Goal: Answer question/provide support: Share knowledge or assist other users

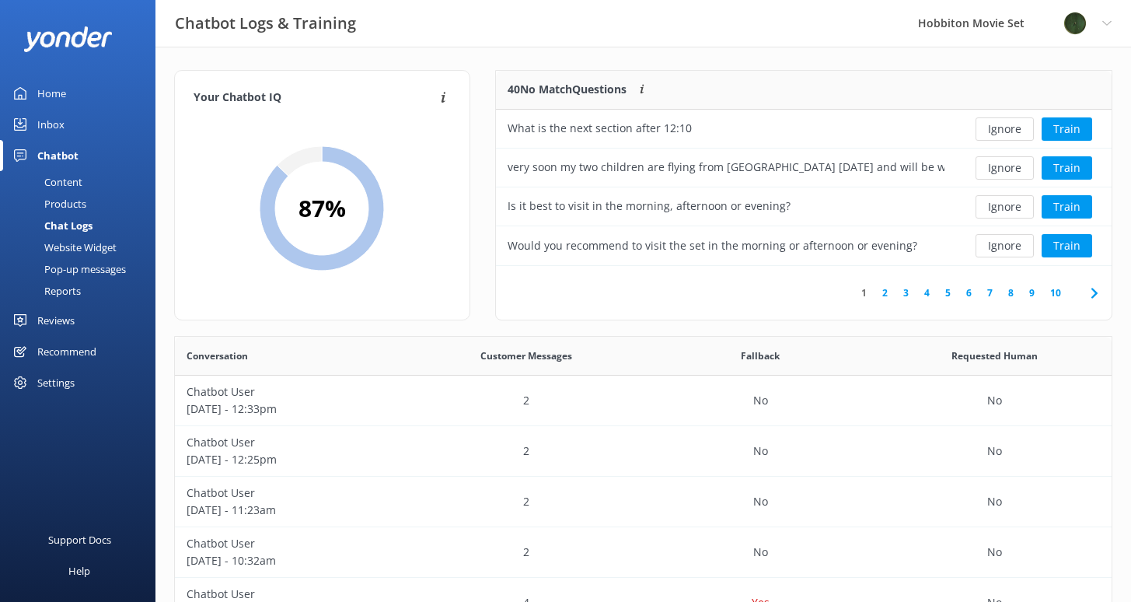
scroll to position [533, 925]
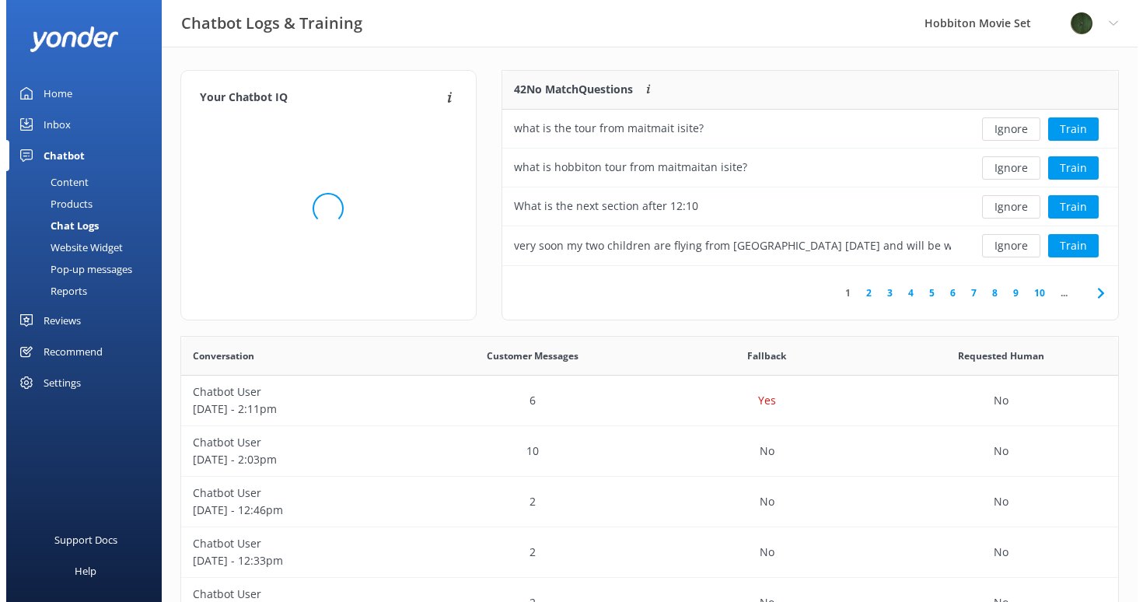
scroll to position [12, 12]
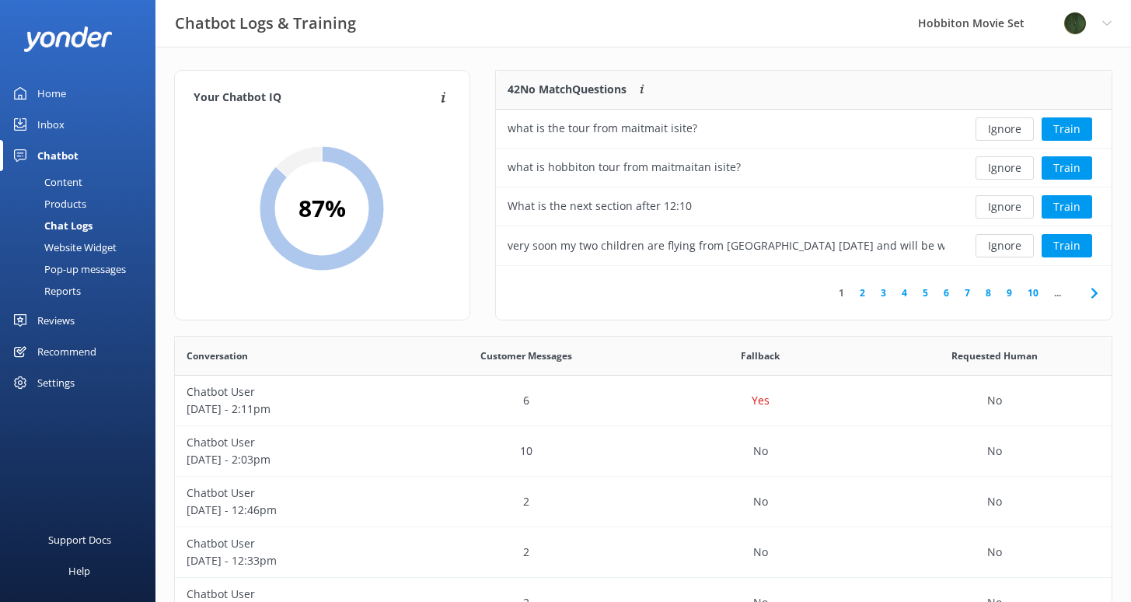
click at [63, 131] on div "Inbox" at bounding box center [50, 124] width 27 height 31
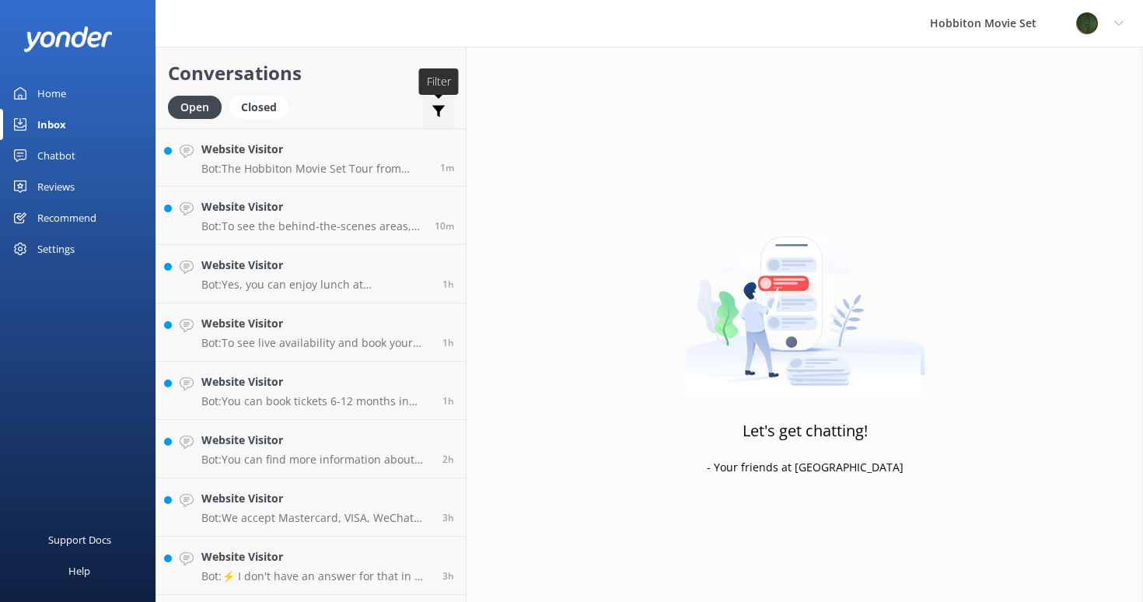
click at [433, 104] on icon at bounding box center [439, 111] width 16 height 16
click at [326, 142] on input "Important" at bounding box center [323, 146] width 16 height 16
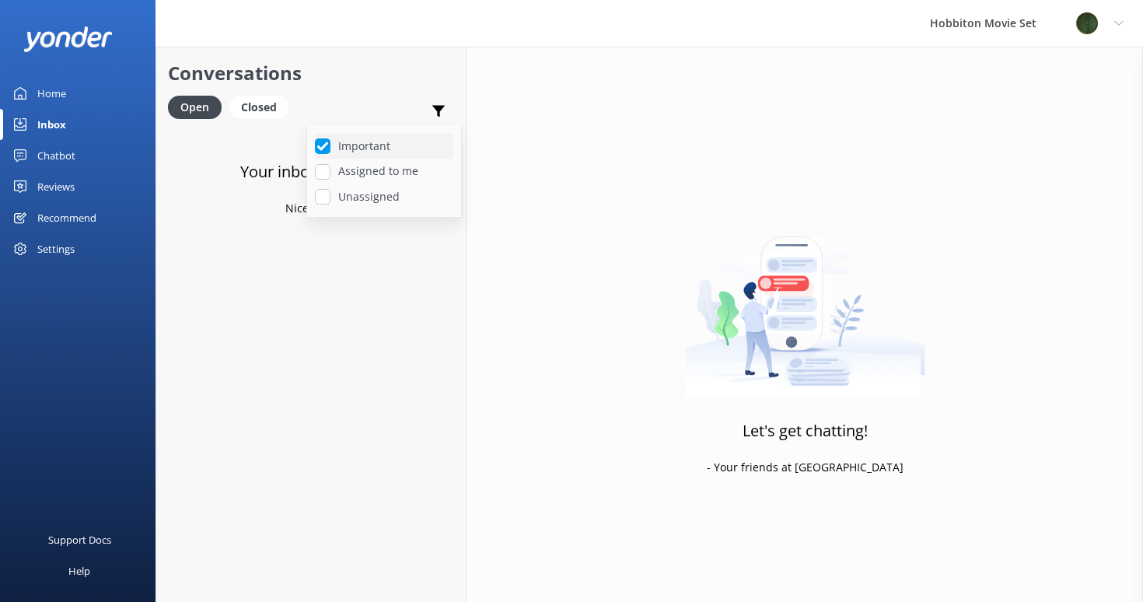
click at [326, 142] on input "Important" at bounding box center [323, 146] width 16 height 16
checkbox input "false"
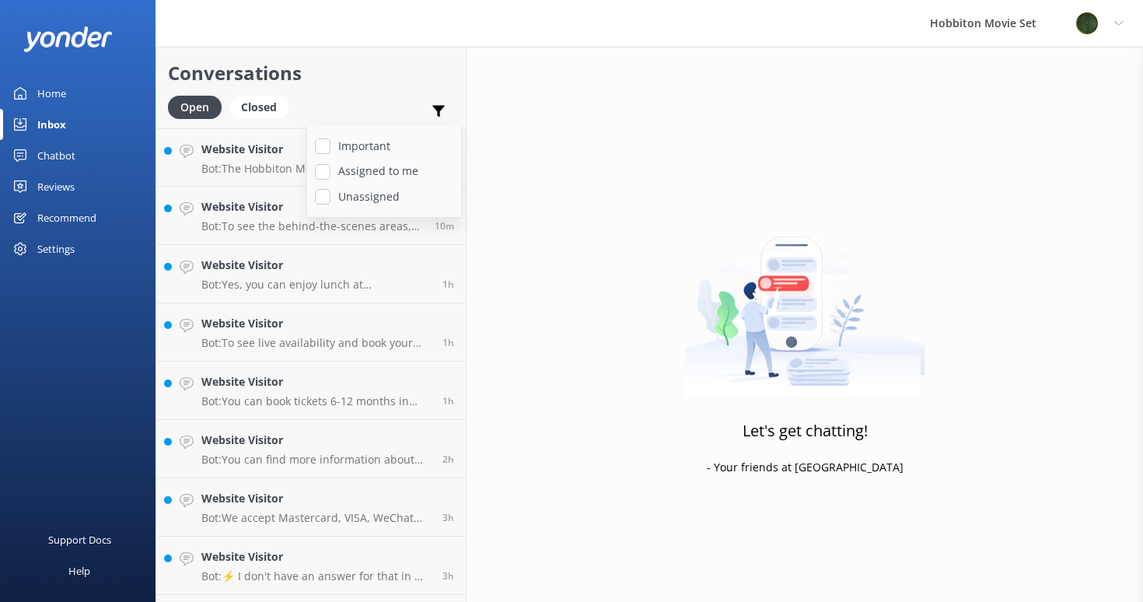
click at [379, 82] on h2 "Conversations" at bounding box center [311, 73] width 286 height 30
click at [344, 173] on p "Bot: The Hobbiton Movie Set Tour from Matamata isite includes return transfers …" at bounding box center [314, 169] width 227 height 14
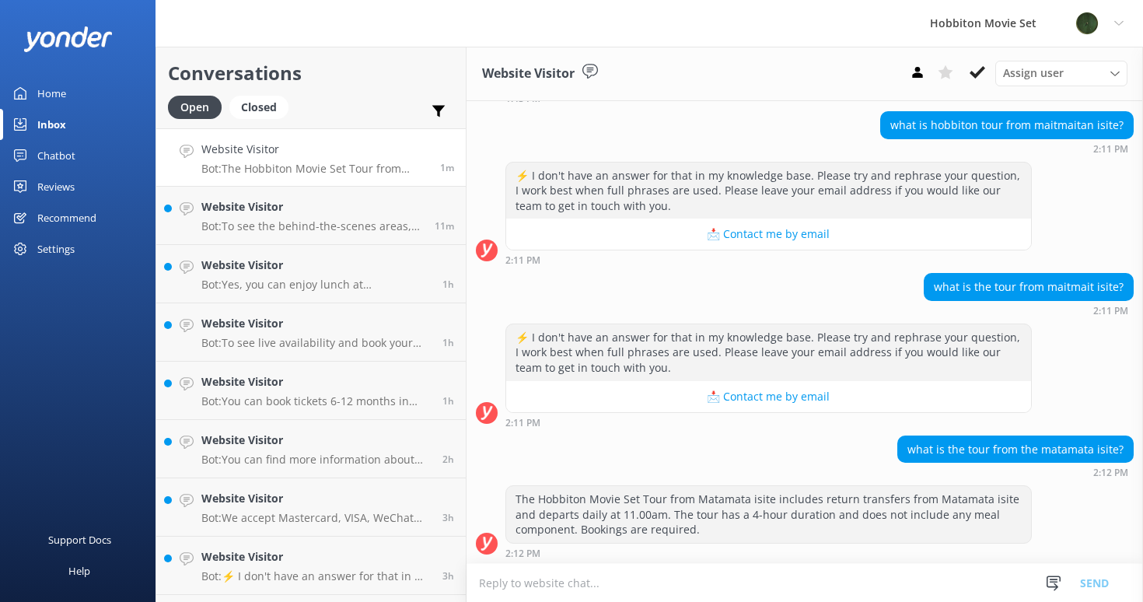
scroll to position [340, 0]
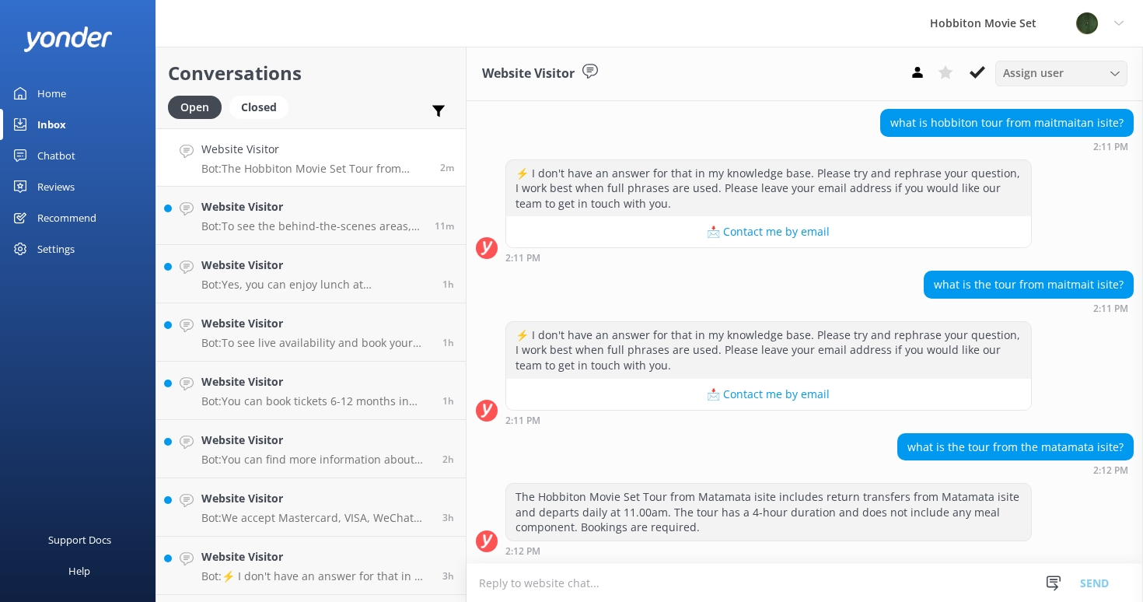
click at [1087, 68] on div "Assign user" at bounding box center [1061, 73] width 124 height 17
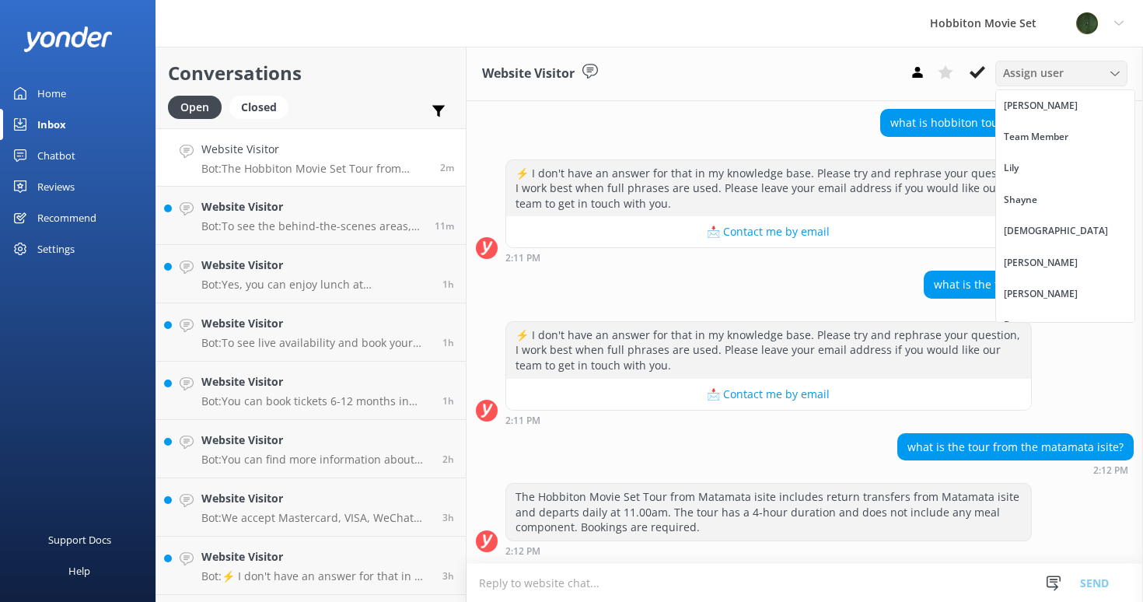
click at [1087, 68] on div "Assign user" at bounding box center [1061, 73] width 124 height 17
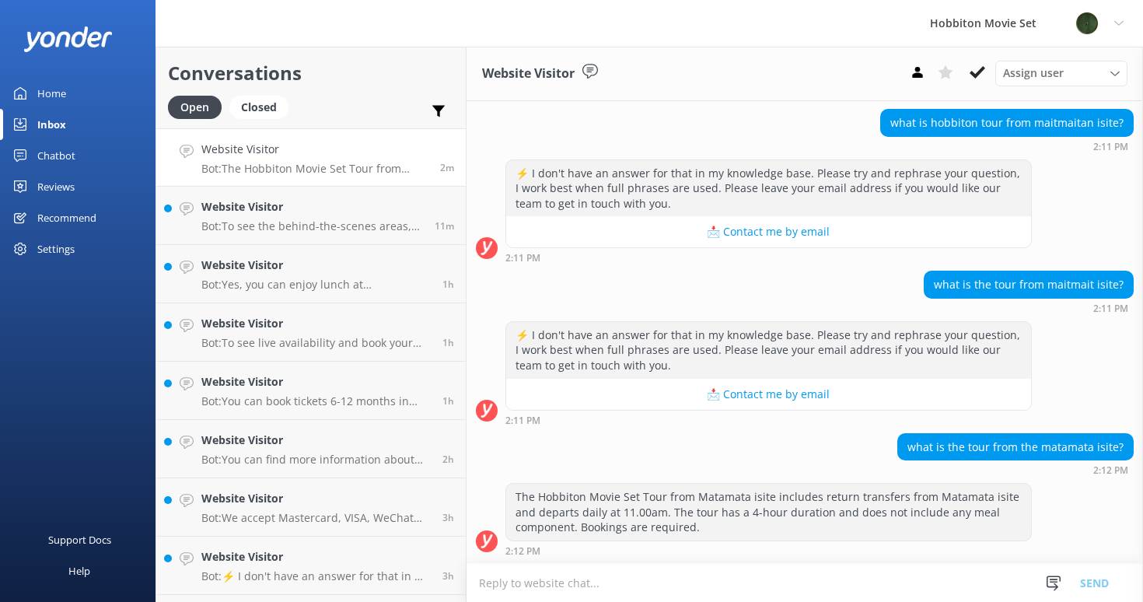
click at [825, 62] on div "Website Visitor Assign user Hannah Team Member Lily Shayne Christian Mikayla So…" at bounding box center [804, 74] width 676 height 54
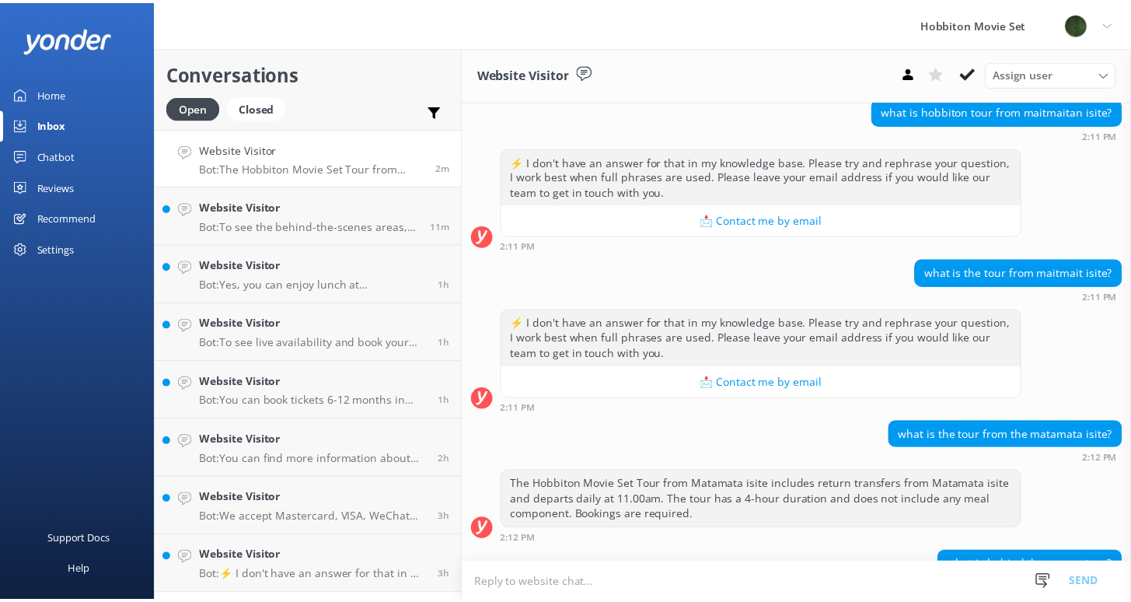
scroll to position [501, 0]
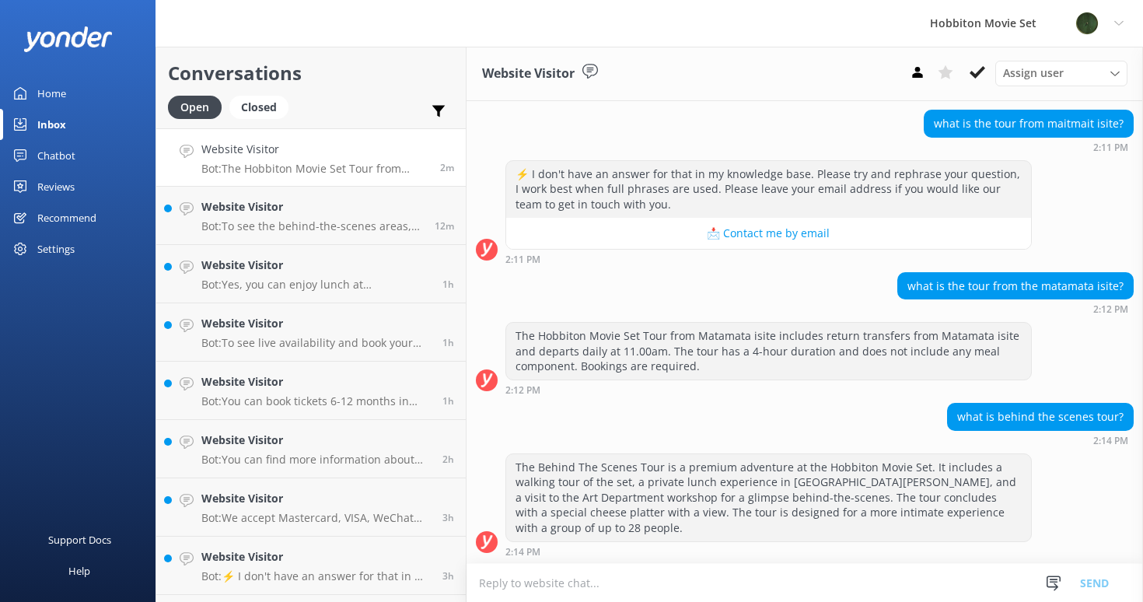
click at [59, 151] on div "Chatbot" at bounding box center [56, 155] width 38 height 31
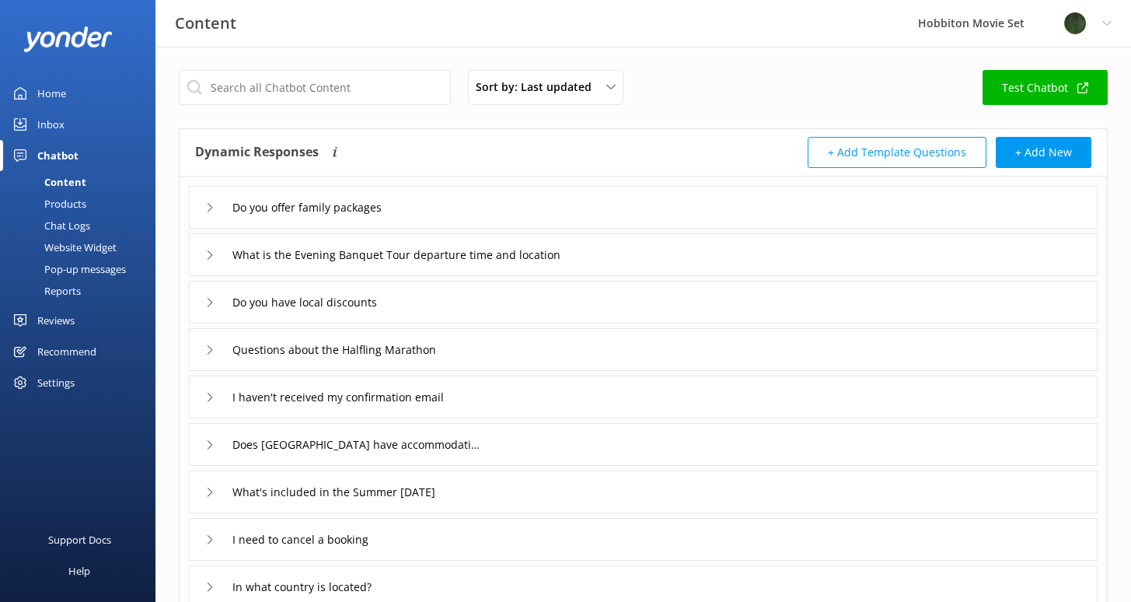
click at [79, 228] on div "Chat Logs" at bounding box center [49, 226] width 81 height 22
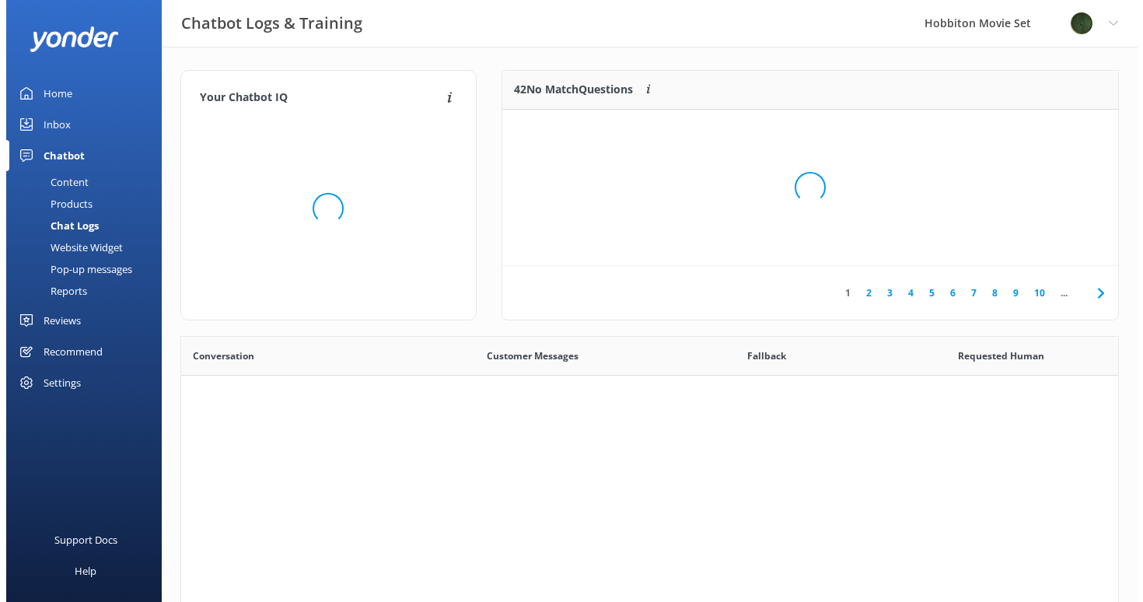
scroll to position [533, 925]
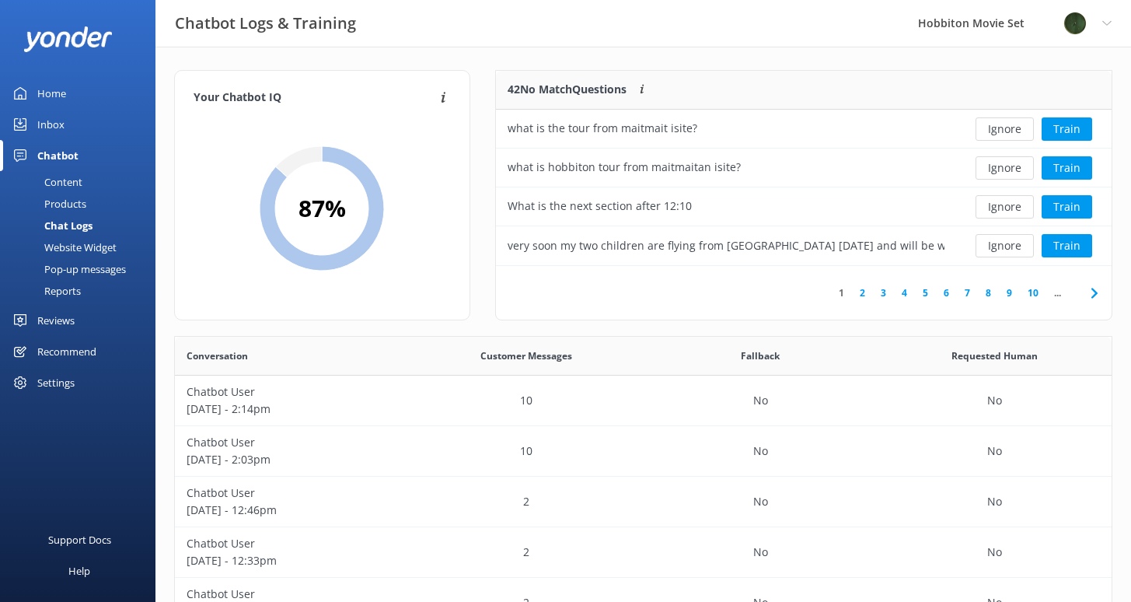
click at [58, 127] on div "Inbox" at bounding box center [50, 124] width 27 height 31
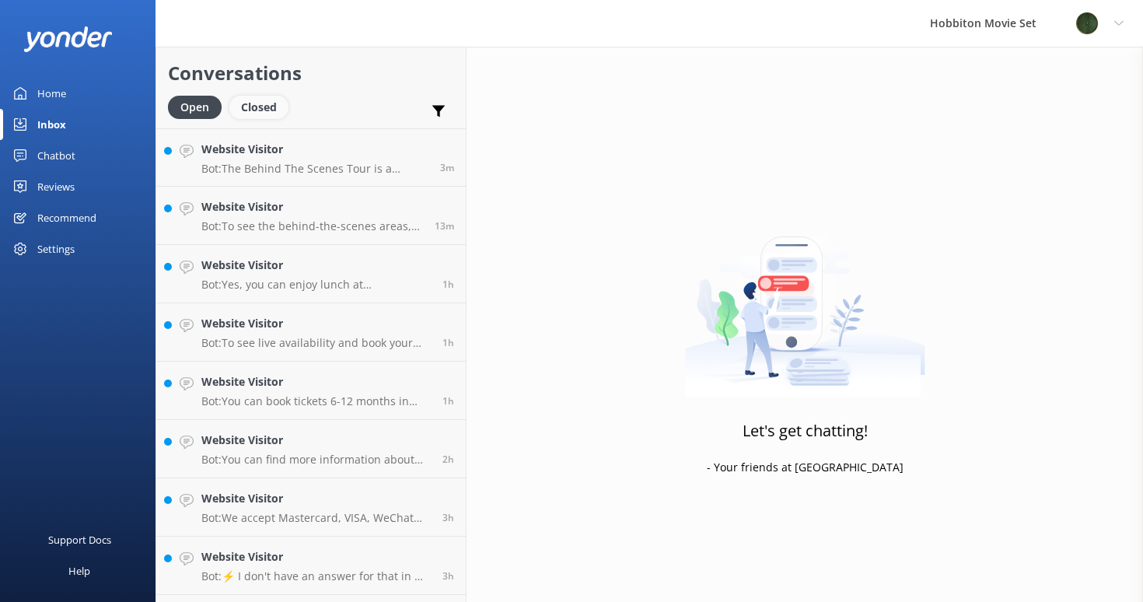
click at [251, 107] on div "Closed" at bounding box center [258, 107] width 59 height 23
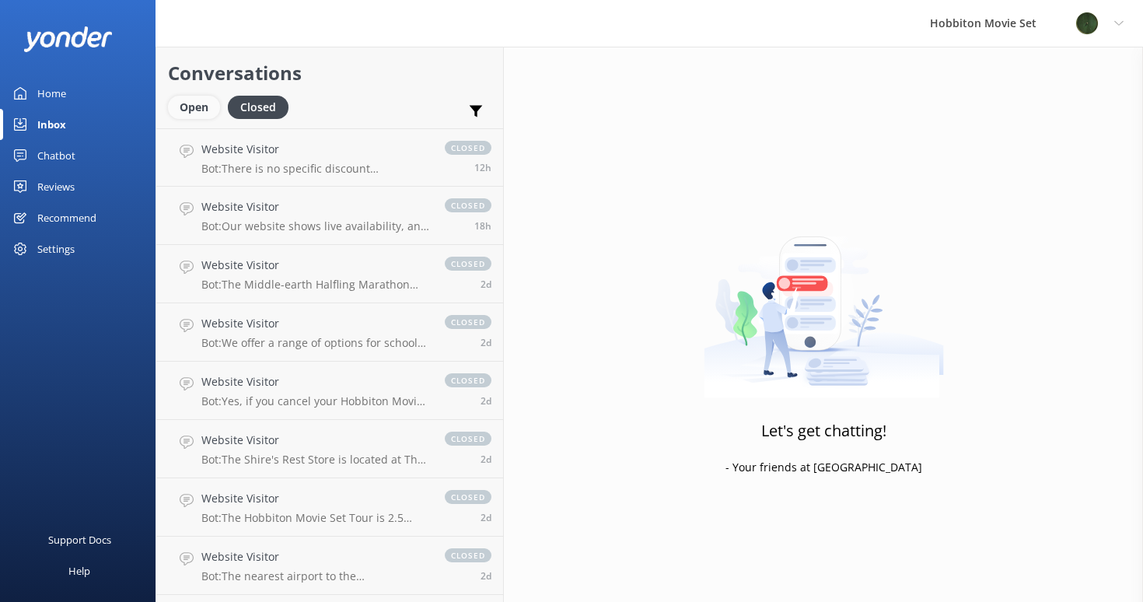
click at [190, 110] on div "Open" at bounding box center [194, 107] width 52 height 23
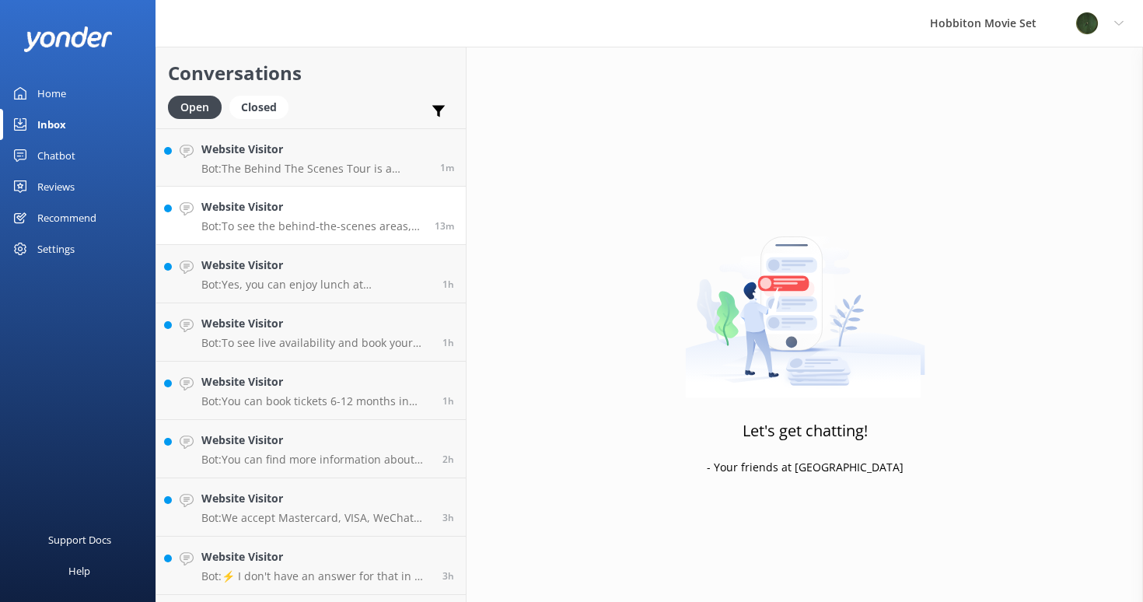
click at [322, 205] on h4 "Website Visitor" at bounding box center [312, 206] width 222 height 17
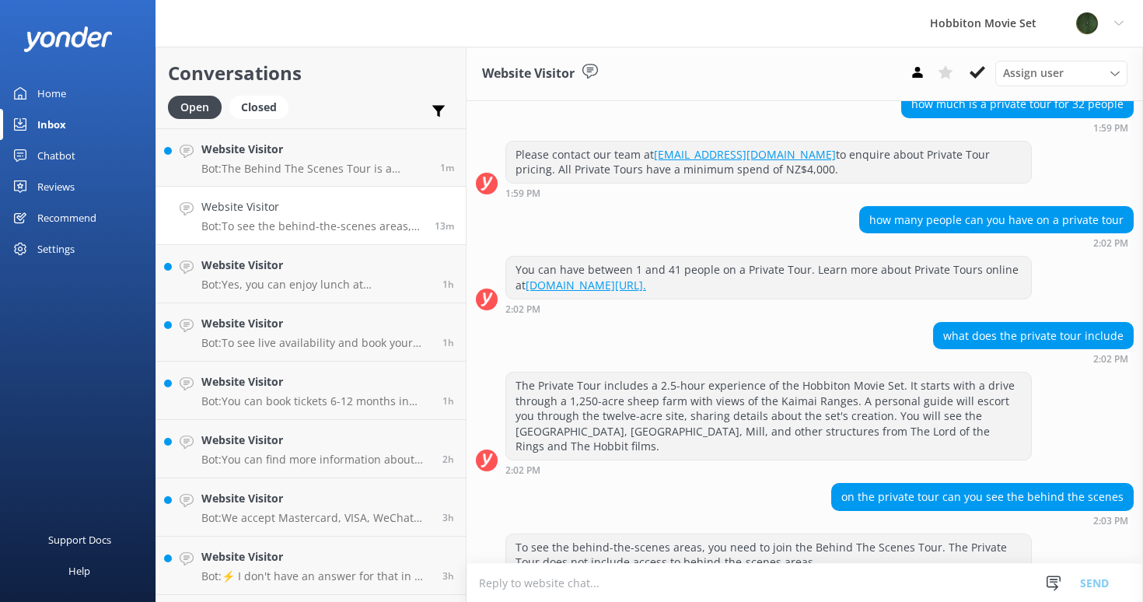
scroll to position [317, 0]
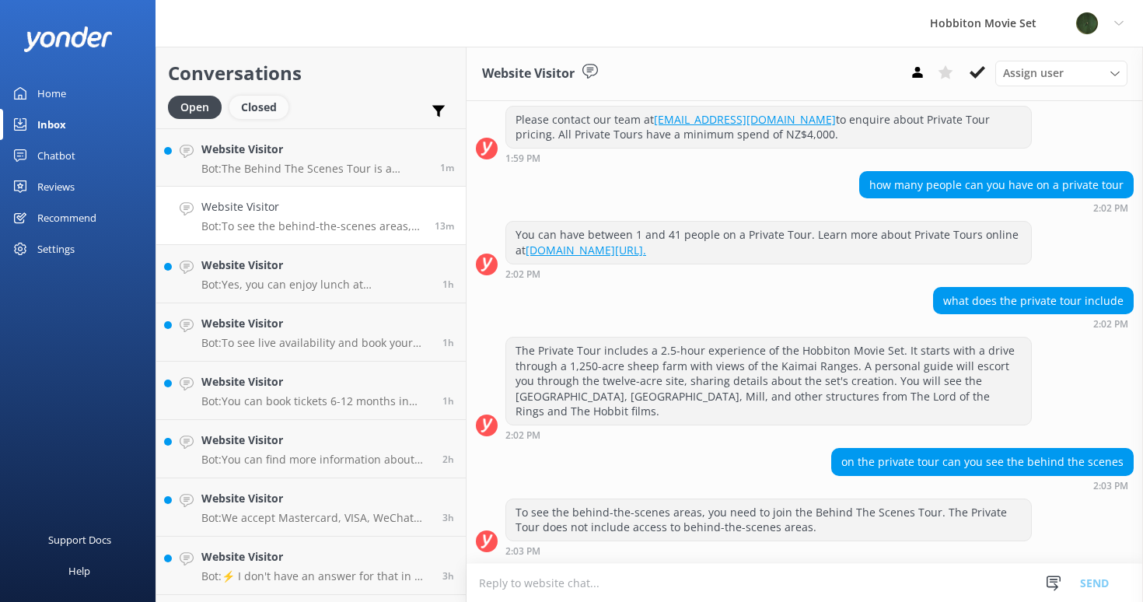
click at [276, 96] on div "Closed" at bounding box center [258, 107] width 59 height 23
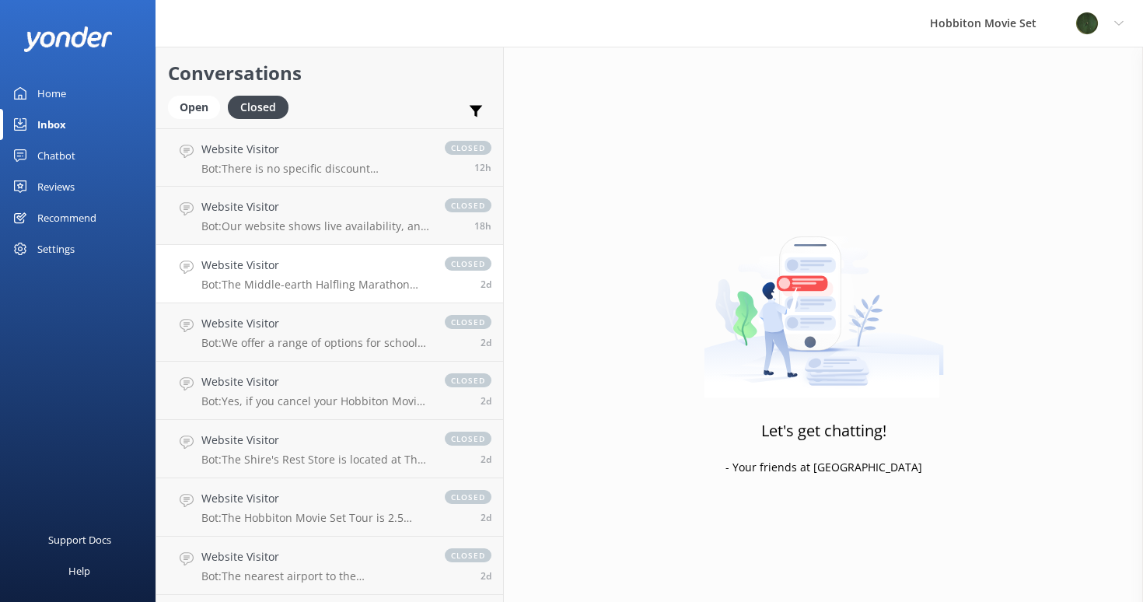
click at [298, 267] on h4 "Website Visitor" at bounding box center [315, 265] width 228 height 17
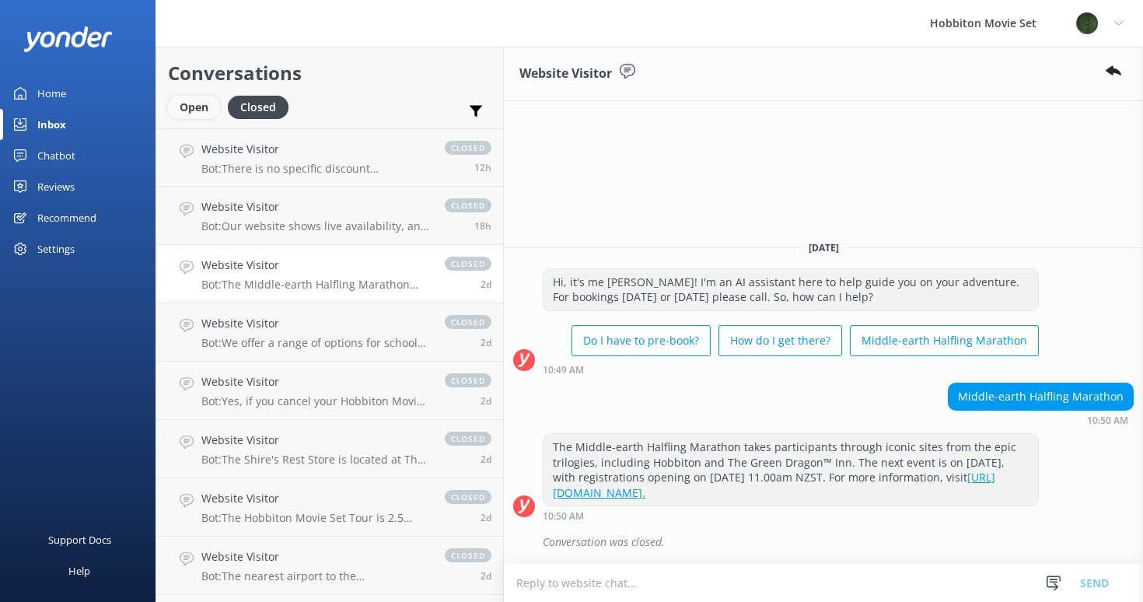
click at [194, 110] on div "Open" at bounding box center [194, 107] width 52 height 23
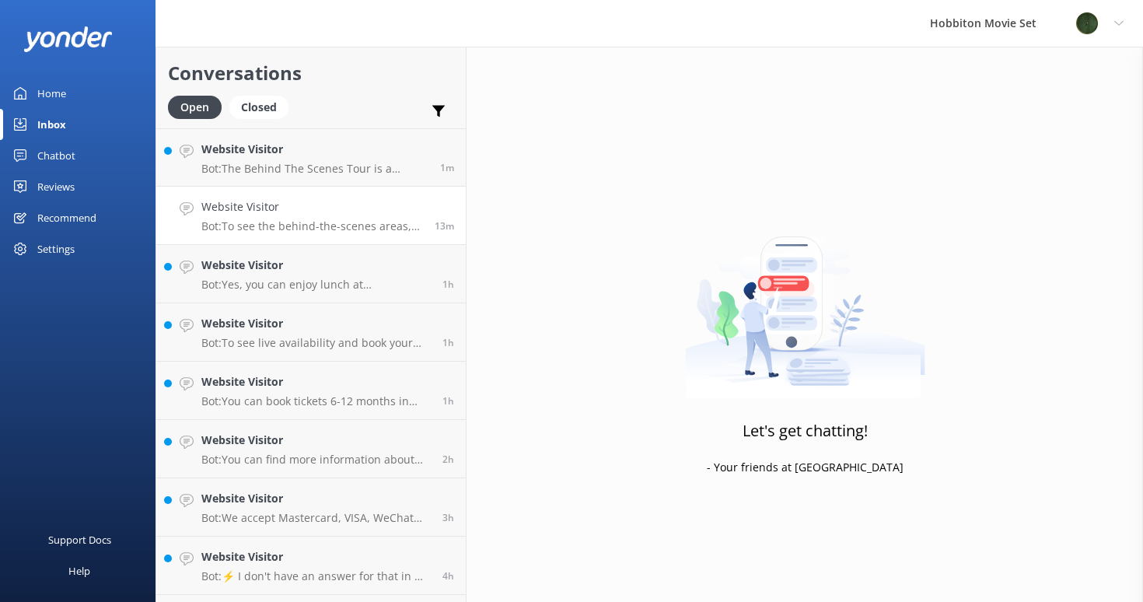
click at [259, 214] on h4 "Website Visitor" at bounding box center [312, 206] width 222 height 17
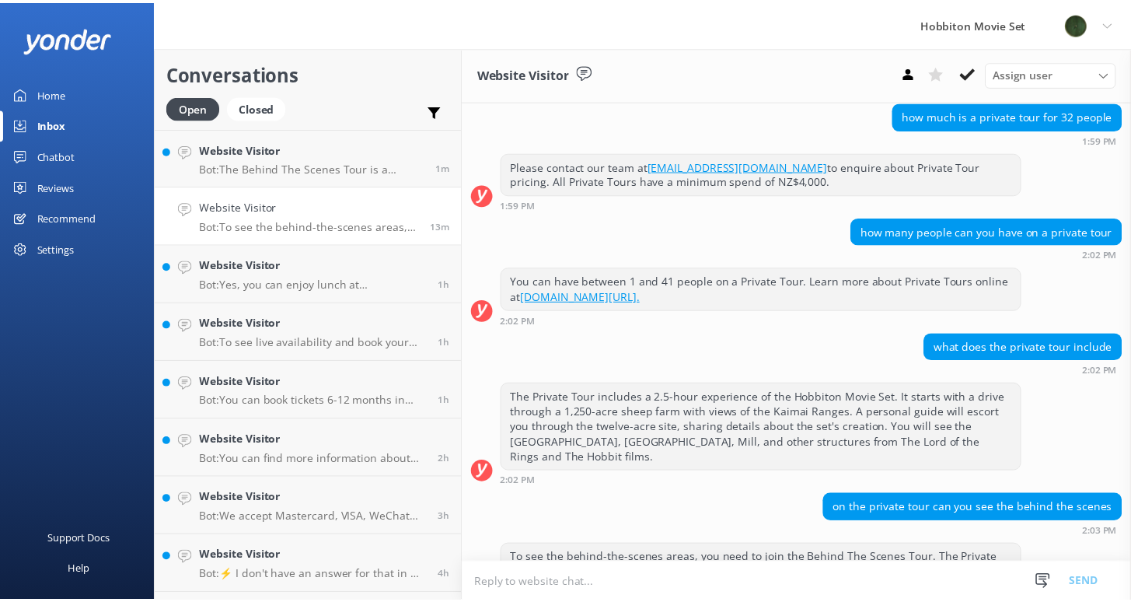
scroll to position [317, 0]
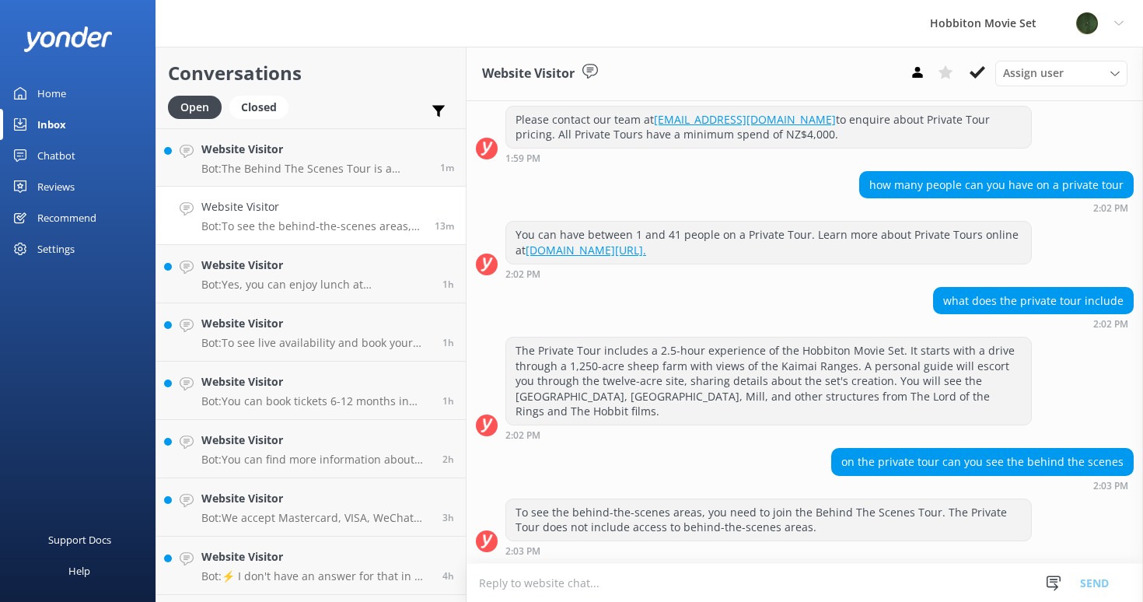
click at [61, 151] on div "Chatbot" at bounding box center [56, 155] width 38 height 31
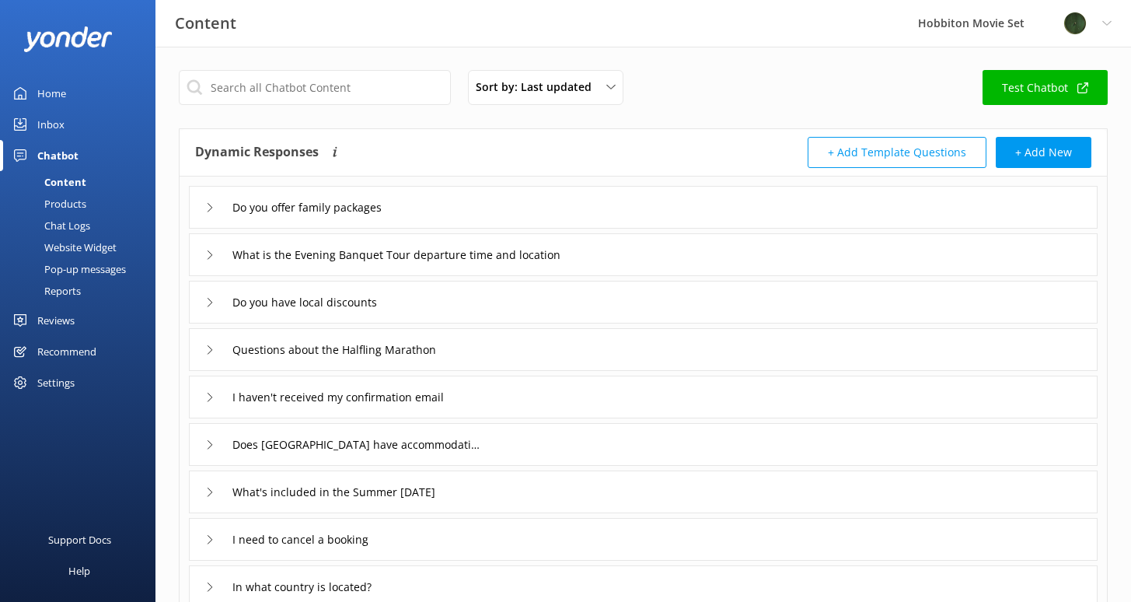
click at [75, 231] on div "Chat Logs" at bounding box center [49, 226] width 81 height 22
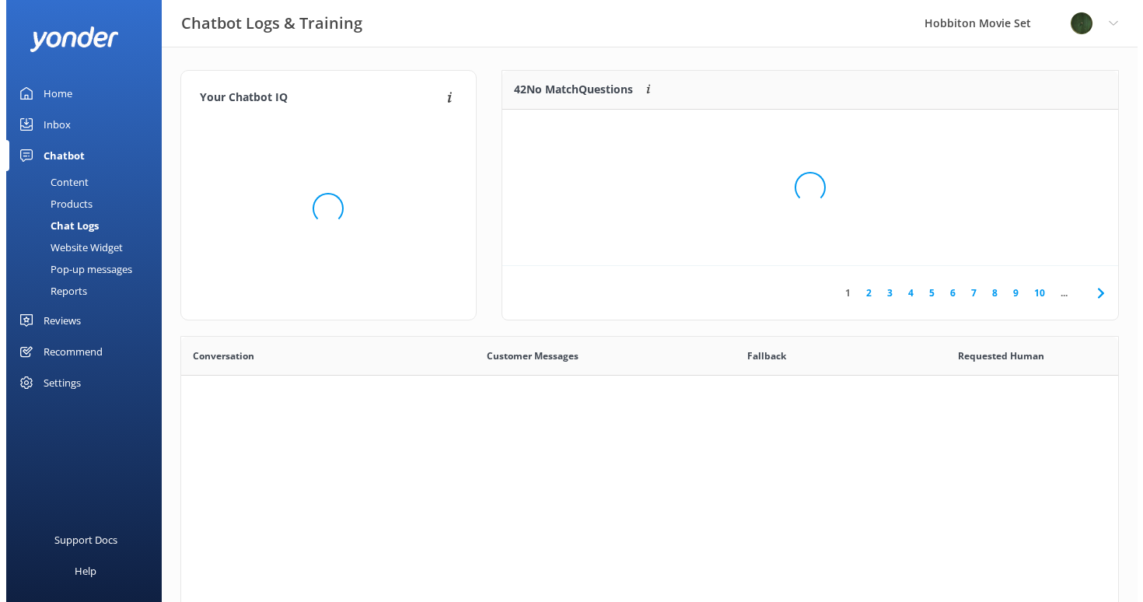
scroll to position [533, 925]
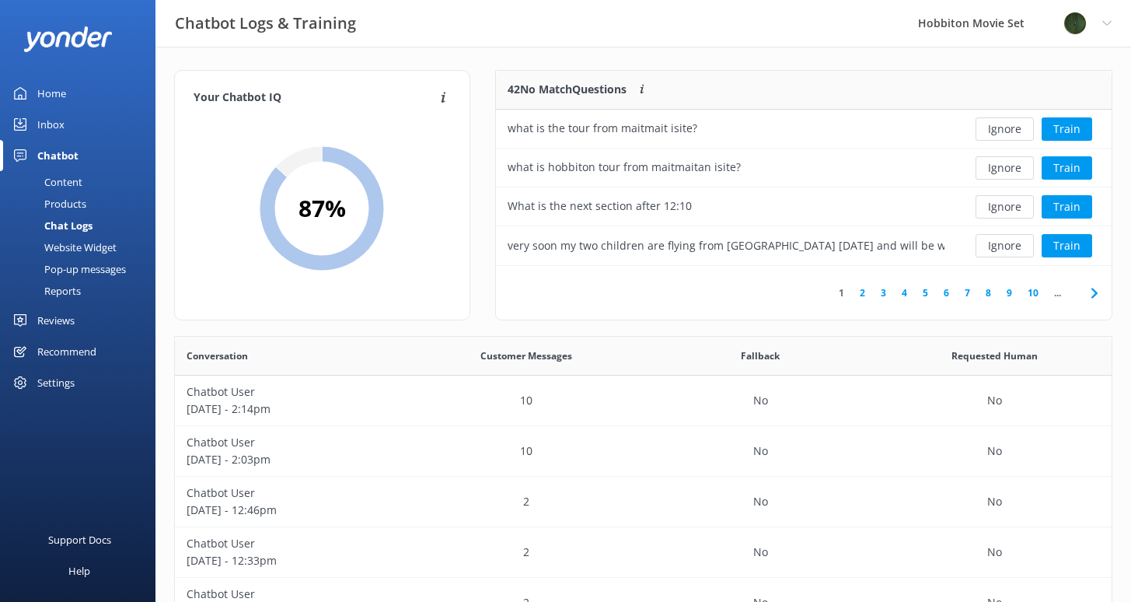
click at [45, 120] on div "Inbox" at bounding box center [50, 124] width 27 height 31
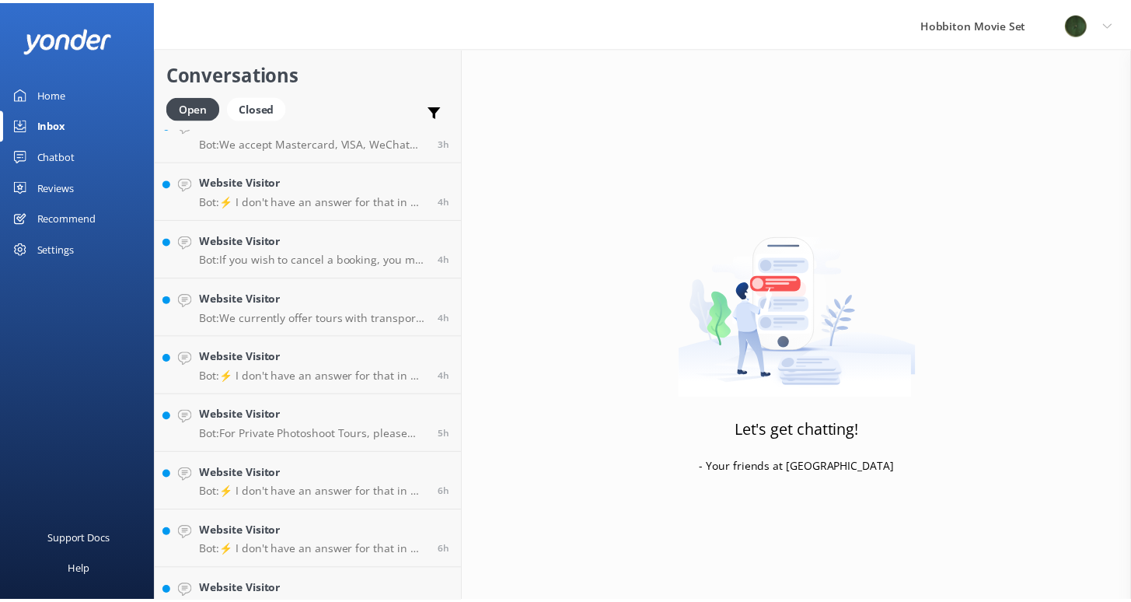
scroll to position [553, 0]
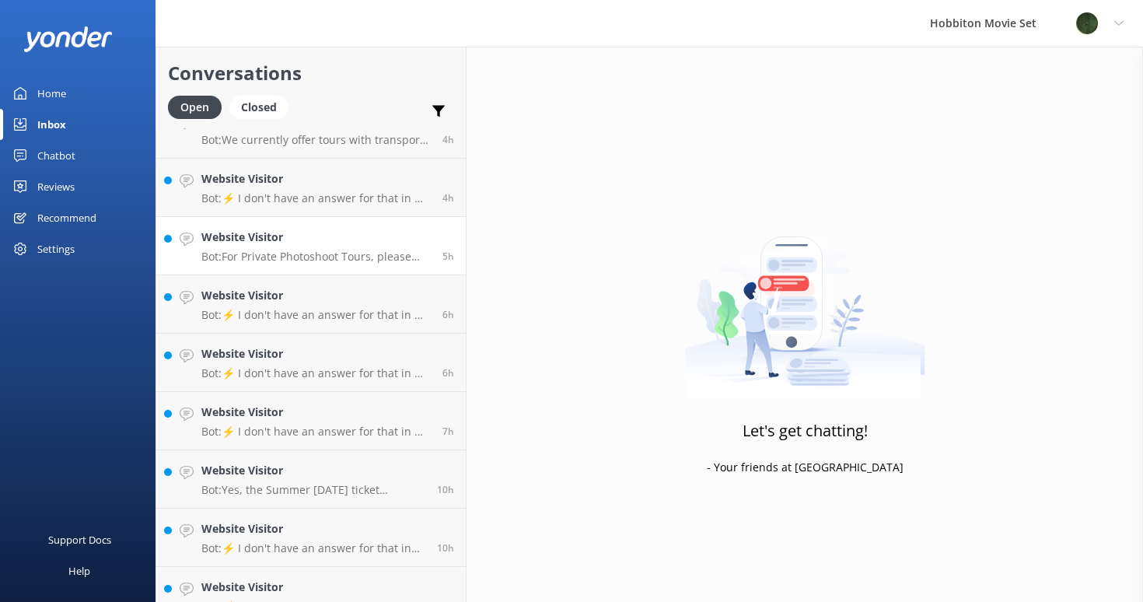
click at [368, 229] on h4 "Website Visitor" at bounding box center [315, 237] width 229 height 17
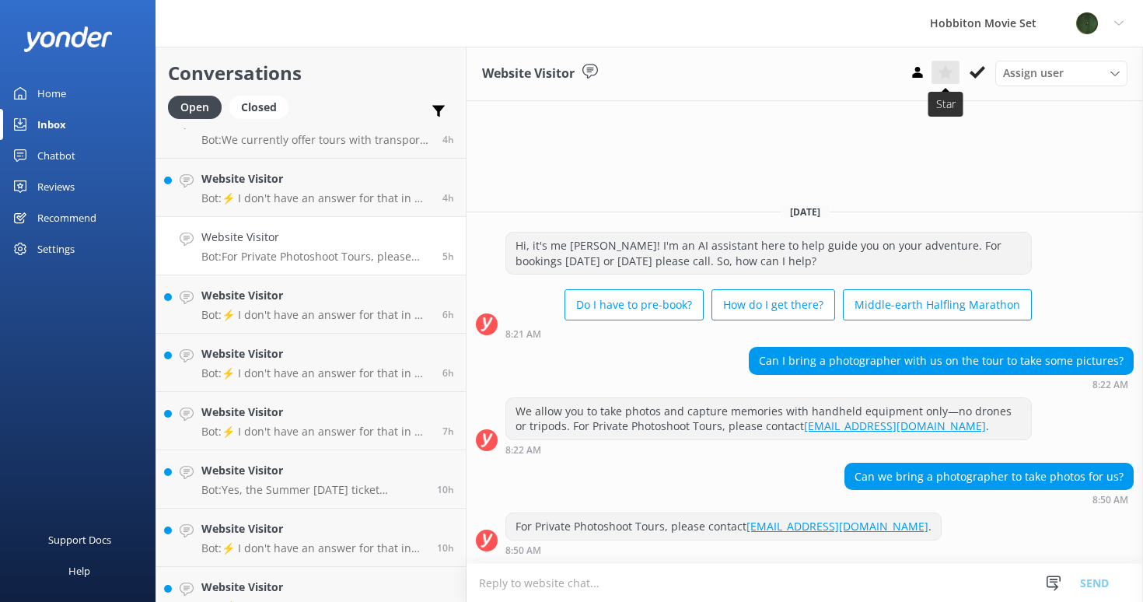
click at [950, 74] on icon at bounding box center [946, 73] width 16 height 16
click at [62, 158] on div "Chatbot" at bounding box center [56, 155] width 38 height 31
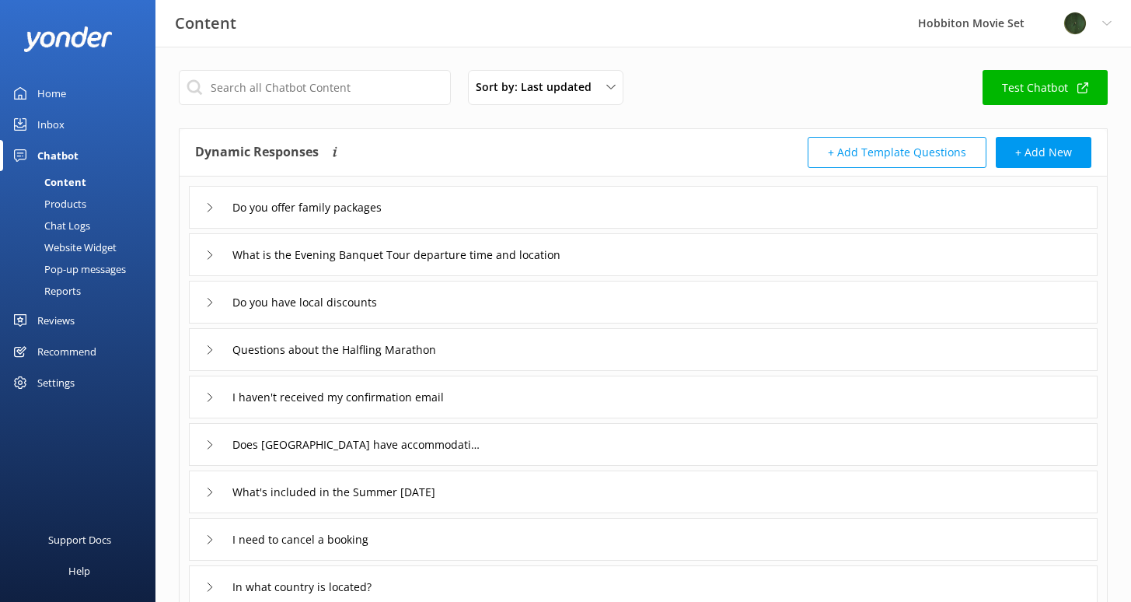
click at [79, 223] on div "Chat Logs" at bounding box center [49, 226] width 81 height 22
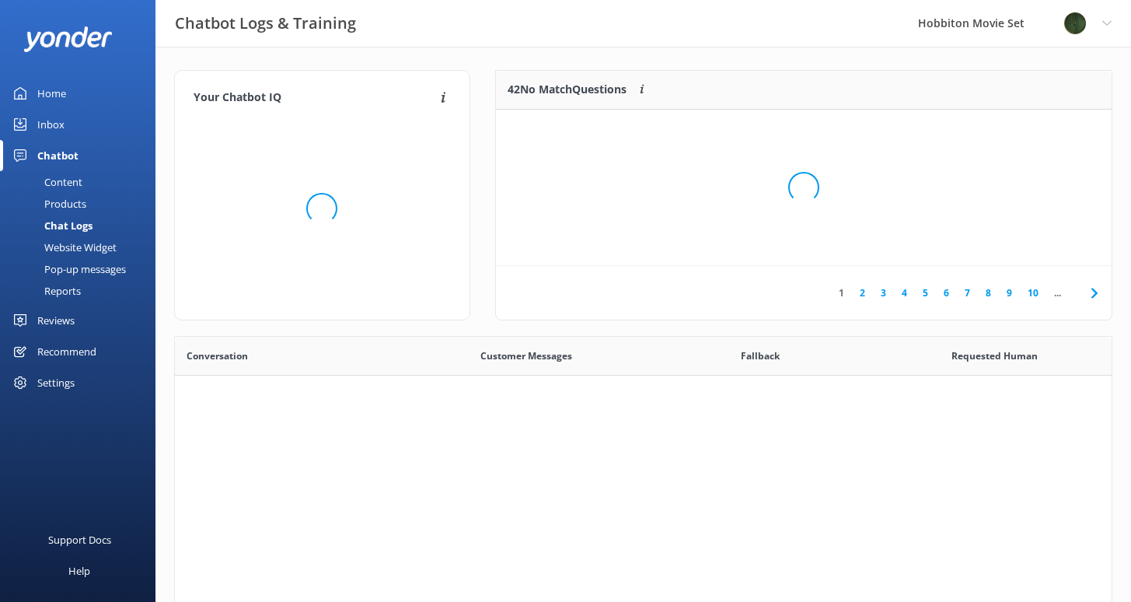
scroll to position [533, 925]
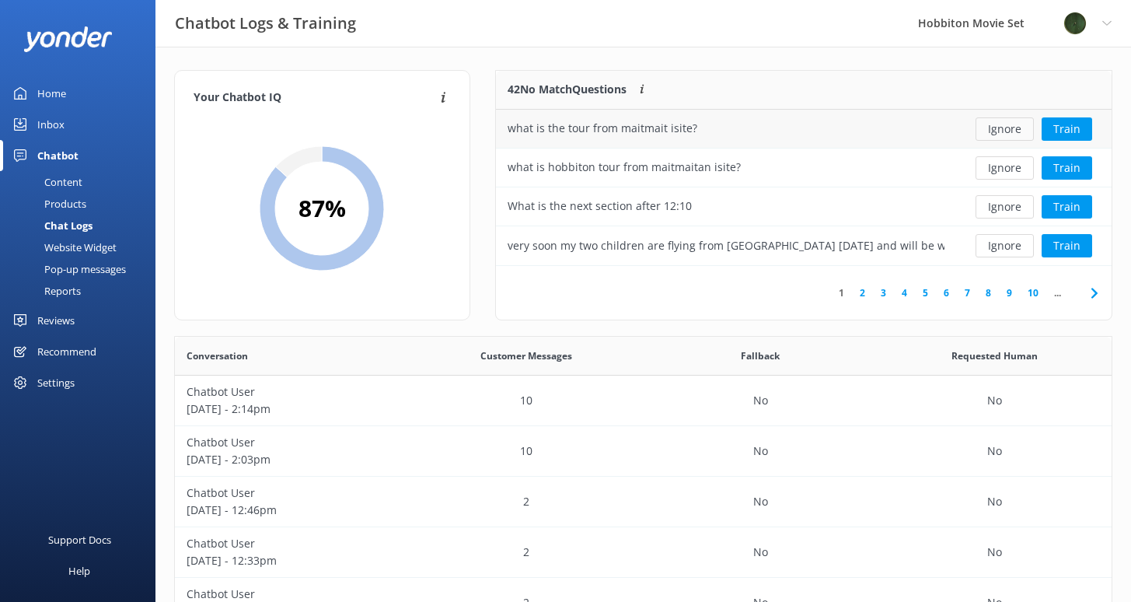
click at [1013, 129] on button "Ignore" at bounding box center [1005, 128] width 58 height 23
click at [1004, 129] on button "Ignore" at bounding box center [1005, 128] width 58 height 23
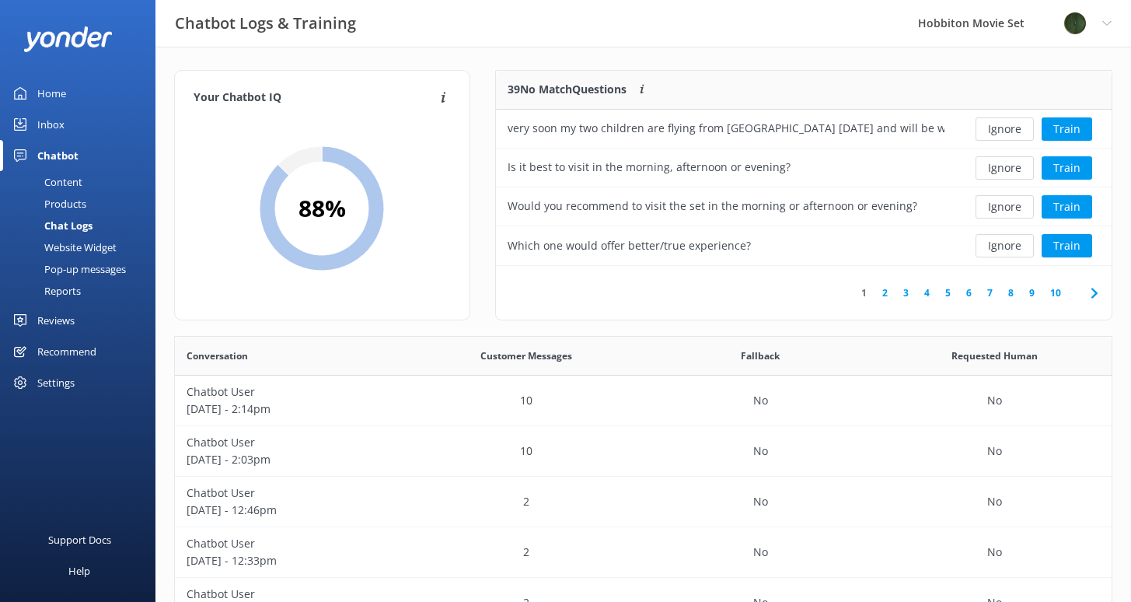
click at [1004, 129] on button "Ignore" at bounding box center [1005, 128] width 58 height 23
